Goal: Transaction & Acquisition: Purchase product/service

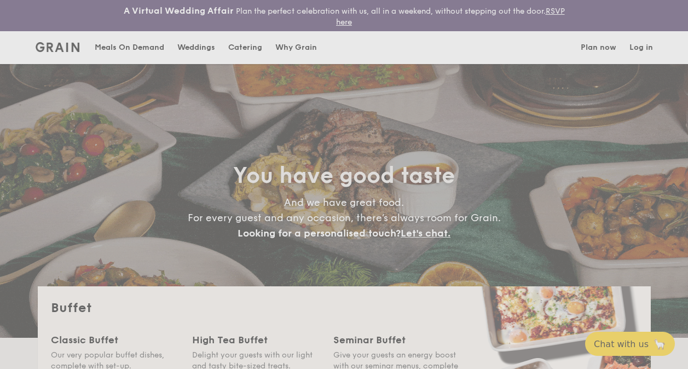
select select
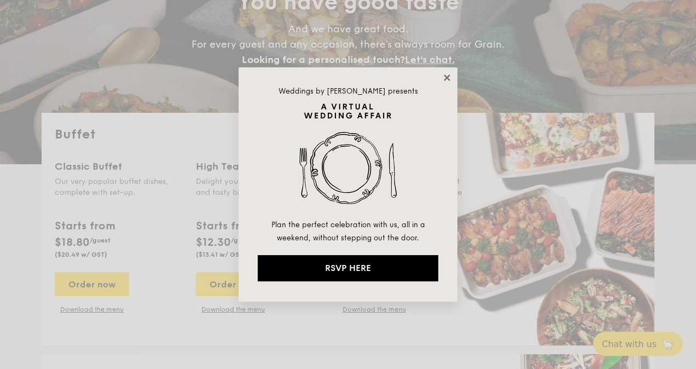
click at [446, 76] on icon at bounding box center [447, 78] width 10 height 10
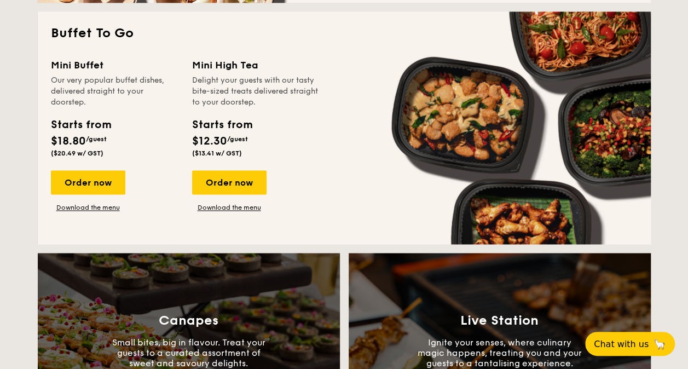
scroll to position [766, 0]
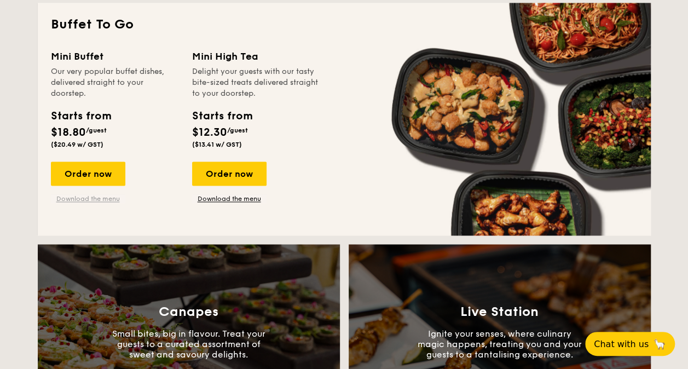
click at [86, 195] on link "Download the menu" at bounding box center [88, 198] width 74 height 9
click at [76, 165] on div "Order now" at bounding box center [88, 173] width 74 height 24
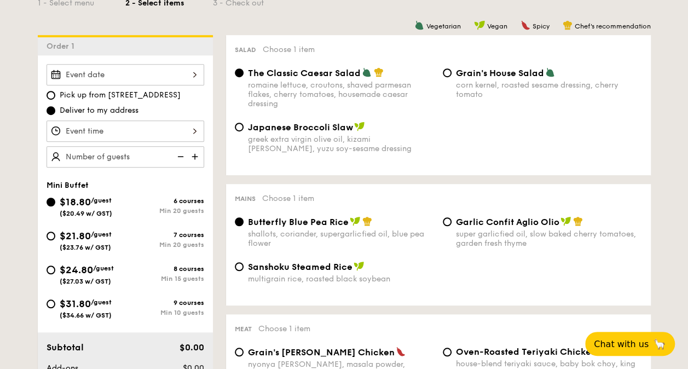
scroll to position [328, 0]
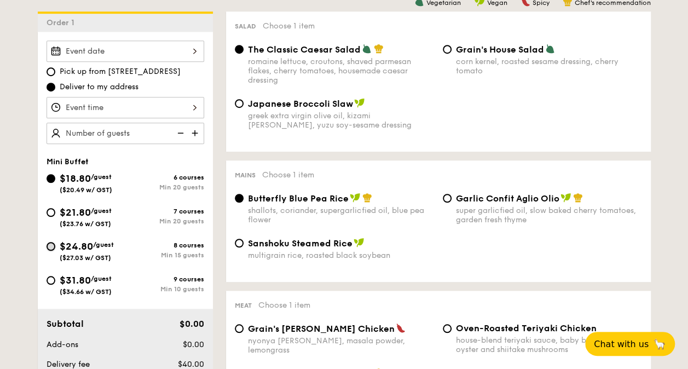
click at [50, 243] on input "$24.80 /guest ($27.03 w/ GST) 8 courses Min 15 guests" at bounding box center [51, 246] width 9 height 9
radio input "true"
radio input "false"
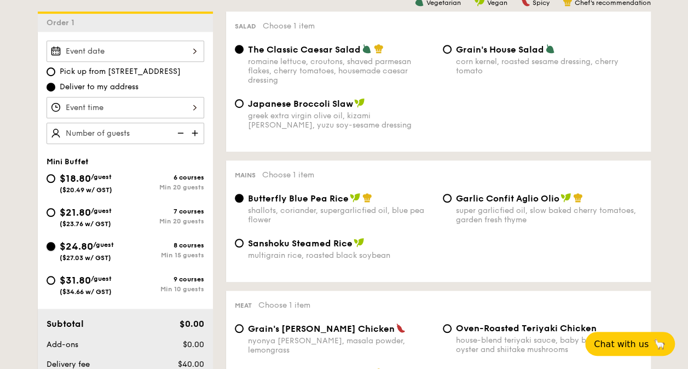
radio input "true"
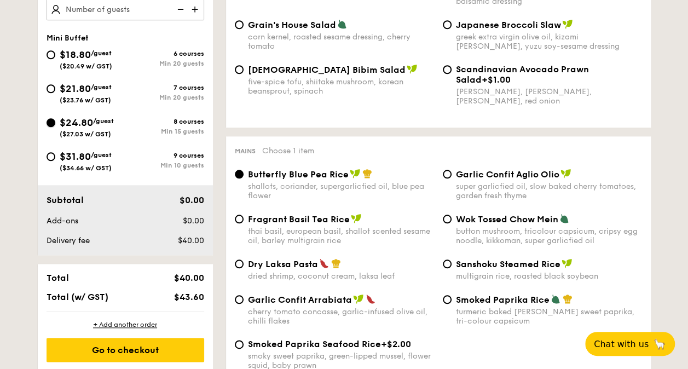
scroll to position [383, 0]
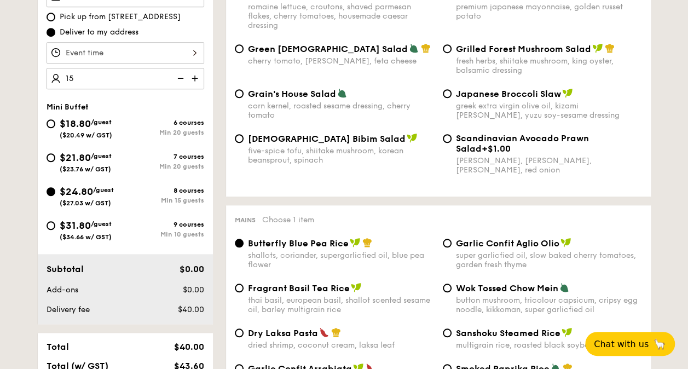
type input "15 guests"
click at [161, 99] on div "Pick up from 5 Burn Road #05-01 Deliver to my address 15 guests Mini Buffet $18…" at bounding box center [125, 150] width 175 height 347
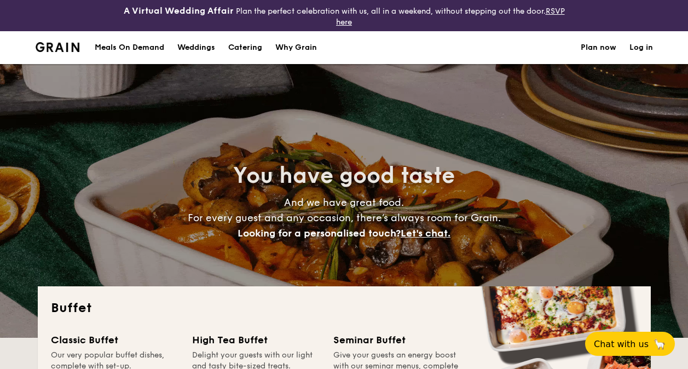
select select
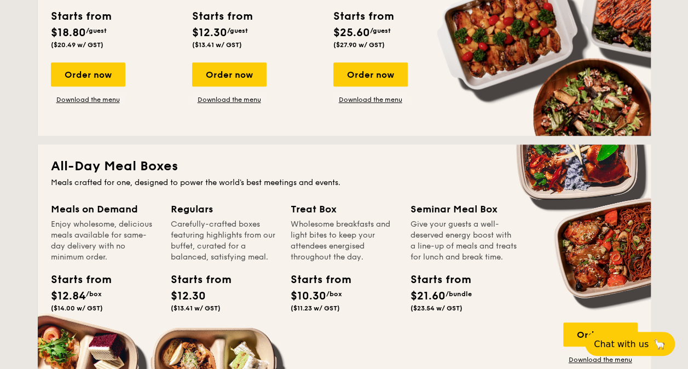
scroll to position [438, 0]
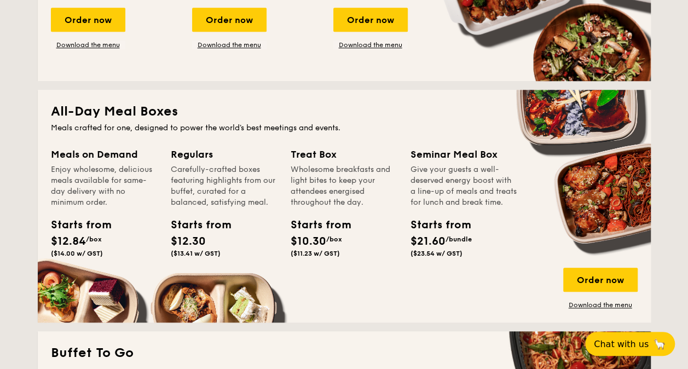
click at [573, 301] on link "Download the menu" at bounding box center [600, 304] width 74 height 9
